Goal: Use online tool/utility: Use online tool/utility

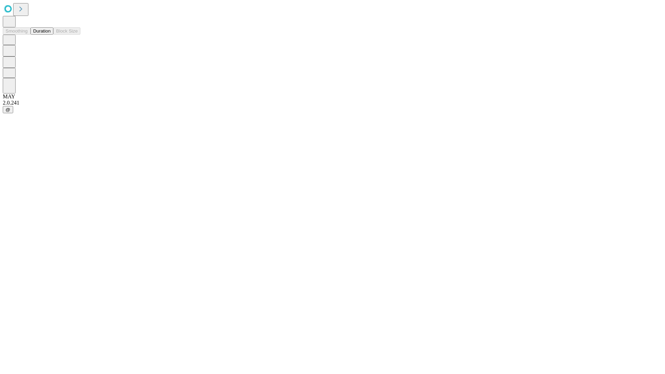
click at [51, 35] on button "Duration" at bounding box center [41, 30] width 23 height 7
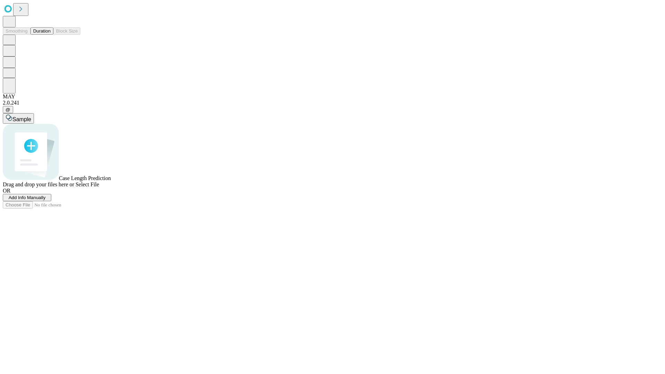
click at [99, 187] on span "Select File" at bounding box center [88, 185] width 24 height 6
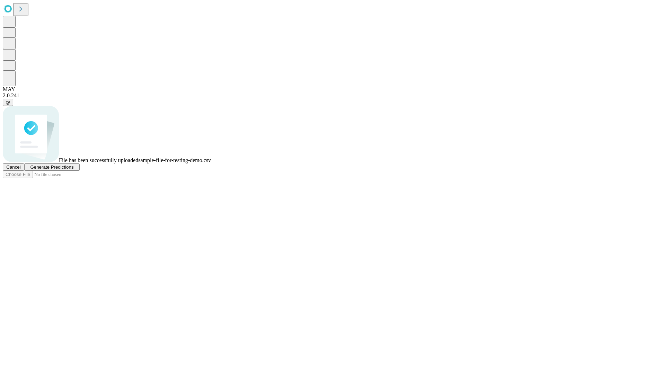
click at [73, 170] on span "Generate Predictions" at bounding box center [51, 167] width 43 height 5
